Goal: Complete application form

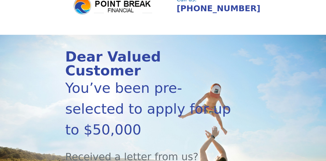
scroll to position [80, 0]
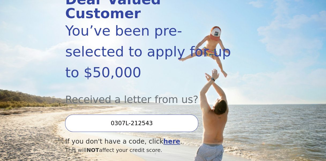
drag, startPoint x: 155, startPoint y: 88, endPoint x: 76, endPoint y: 86, distance: 79.9
click at [76, 115] on input "0307L-212543" at bounding box center [131, 123] width 133 height 17
type input "0820L-238144"
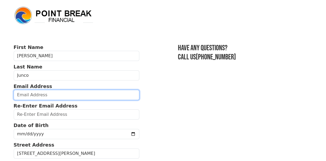
click at [37, 95] on input "email" at bounding box center [77, 95] width 126 height 10
type input "luislissetej@yahoo.com"
type input "(813) 493-2874"
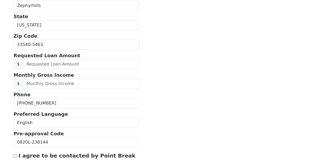
scroll to position [135, 0]
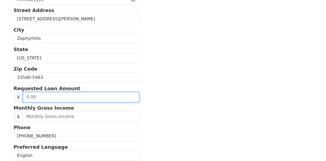
drag, startPoint x: 43, startPoint y: 95, endPoint x: 23, endPoint y: 96, distance: 19.6
click at [23, 96] on input "text" at bounding box center [81, 97] width 116 height 10
type input "50,000.00"
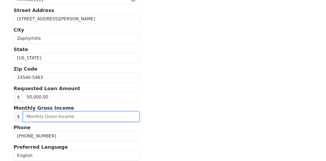
drag, startPoint x: 21, startPoint y: 115, endPoint x: 4, endPoint y: 114, distance: 16.6
type input "6,000.00"
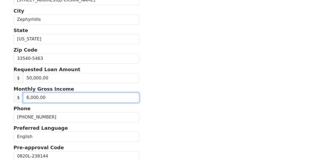
scroll to position [188, 0]
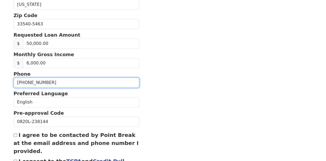
drag, startPoint x: 52, startPoint y: 80, endPoint x: 1, endPoint y: 83, distance: 51.3
type input "(813) 728-2684"
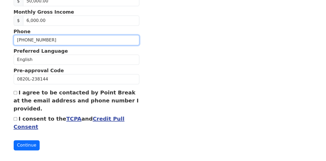
scroll to position [232, 0]
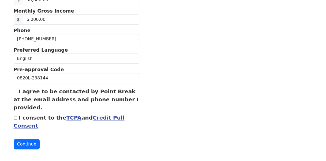
click at [14, 90] on input "I agree to be contacted by Point Break at the email address and phone number I …" at bounding box center [15, 91] width 3 height 3
checkbox input "true"
click at [16, 116] on input "I consent to the TCPA and Credit Pull Consent" at bounding box center [15, 117] width 3 height 3
checkbox input "true"
click at [23, 140] on button "Continue" at bounding box center [27, 144] width 26 height 10
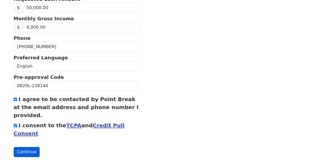
scroll to position [240, 0]
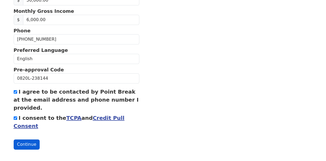
click at [23, 140] on button "Continue" at bounding box center [27, 145] width 26 height 10
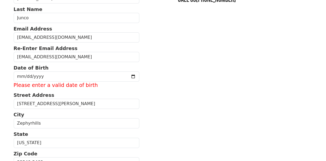
scroll to position [25, 0]
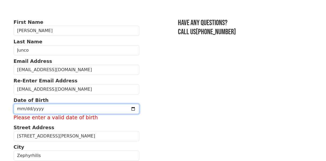
click at [36, 106] on input "date" at bounding box center [77, 109] width 126 height 10
click at [19, 108] on input "date" at bounding box center [77, 109] width 126 height 10
type input "1978-11-26"
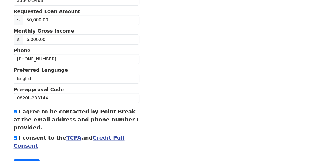
scroll to position [232, 0]
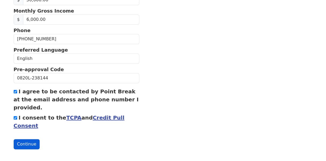
click at [30, 140] on button "Continue" at bounding box center [27, 144] width 26 height 10
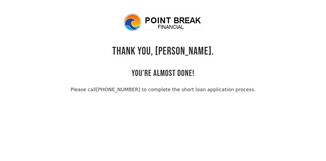
click at [198, 90] on link "(855) 202-9500 to complete the short loan application process." at bounding box center [175, 90] width 159 height 6
